Goal: Task Accomplishment & Management: Manage account settings

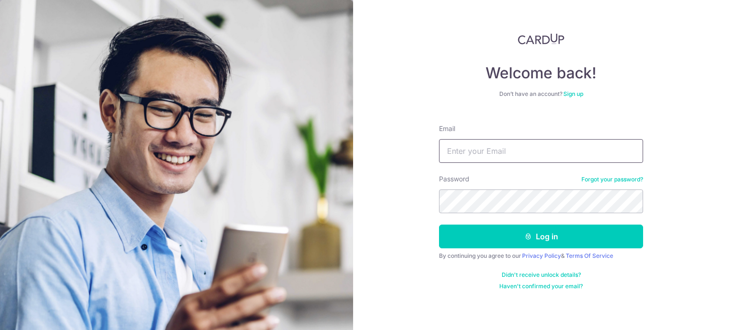
type input "[EMAIL_ADDRESS][DOMAIN_NAME]"
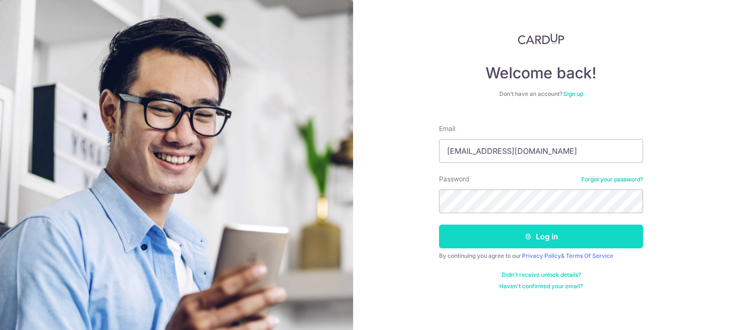
click at [532, 242] on button "Log in" at bounding box center [541, 237] width 204 height 24
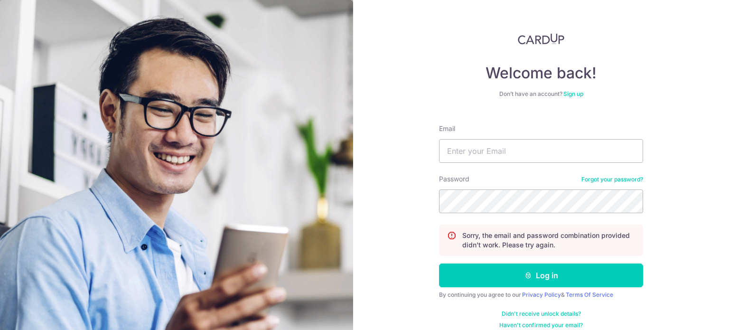
drag, startPoint x: 514, startPoint y: 134, endPoint x: 515, endPoint y: 151, distance: 17.1
click at [515, 134] on div "Email" at bounding box center [541, 143] width 204 height 39
click at [515, 151] on input "Email" at bounding box center [541, 151] width 204 height 24
type input "[EMAIL_ADDRESS][DOMAIN_NAME]"
